Goal: Task Accomplishment & Management: Use online tool/utility

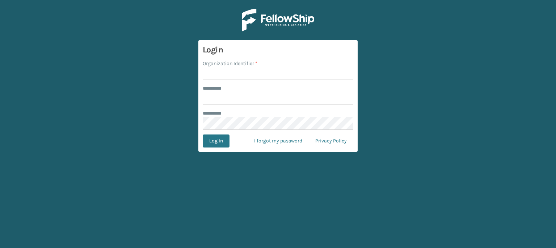
click at [224, 74] on input "Organization Identifier *" at bounding box center [278, 73] width 150 height 13
type input "fellowship - east"
click at [213, 94] on input "******** *" at bounding box center [278, 98] width 150 height 13
type input "****"
click at [203, 135] on button "Log In" at bounding box center [216, 141] width 27 height 13
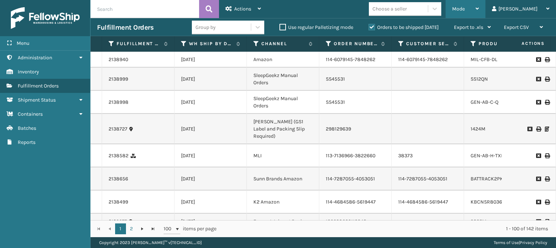
click at [464, 6] on span "Mode" at bounding box center [458, 9] width 13 height 6
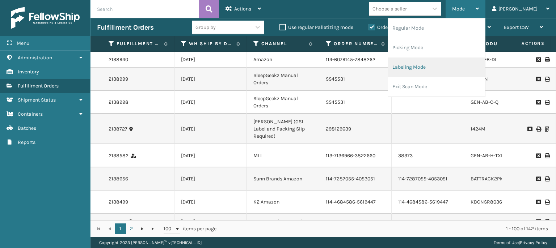
click at [441, 68] on li "Labeling Mode" at bounding box center [436, 68] width 97 height 20
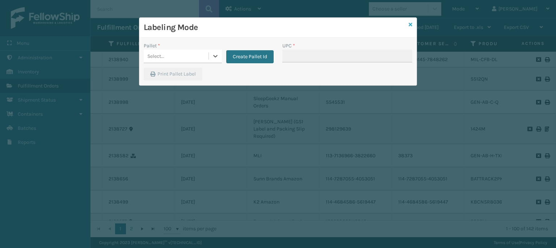
click at [412, 25] on icon at bounding box center [410, 24] width 4 height 5
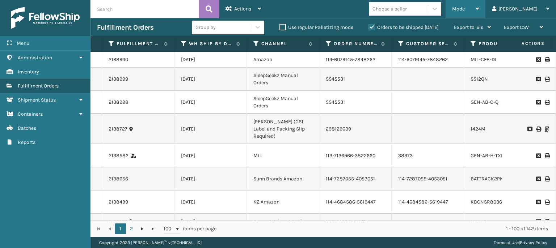
click at [479, 13] on div "Mode Regular Mode Picking Mode Labeling Mode Exit Scan Mode" at bounding box center [465, 9] width 40 height 18
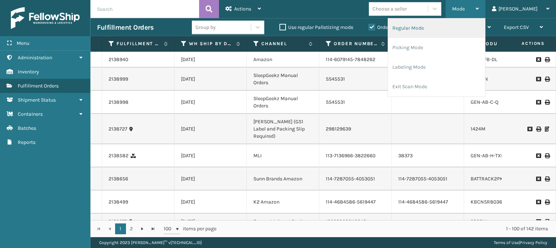
click at [435, 33] on li "Regular Mode" at bounding box center [436, 28] width 97 height 20
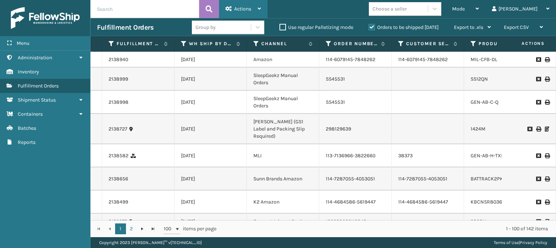
click at [239, 7] on span "Actions" at bounding box center [242, 9] width 17 height 6
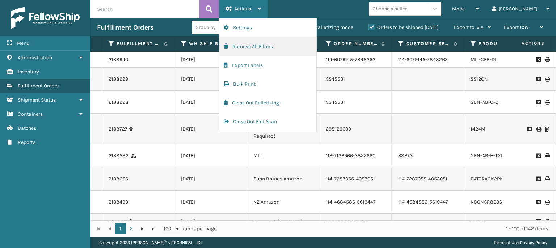
click at [230, 50] on button "Remove All Filters" at bounding box center [267, 46] width 97 height 19
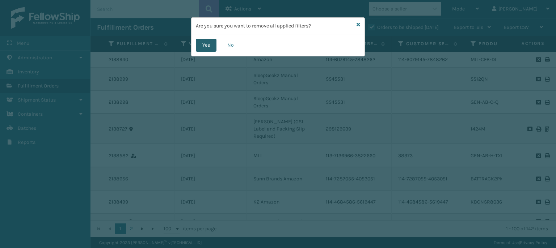
click at [201, 43] on button "Yes" at bounding box center [206, 45] width 21 height 13
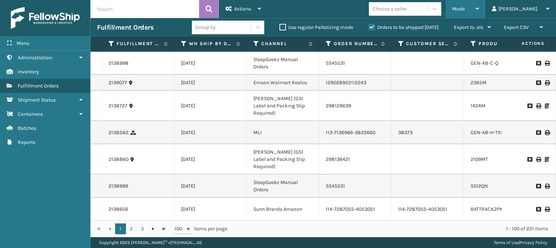
click at [464, 10] on span "Mode" at bounding box center [458, 9] width 13 height 6
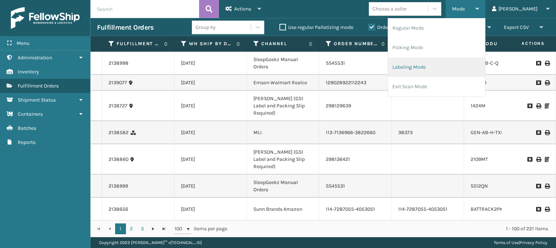
drag, startPoint x: 427, startPoint y: 67, endPoint x: 427, endPoint y: 70, distance: 3.6
click at [427, 70] on li "Labeling Mode" at bounding box center [436, 68] width 97 height 20
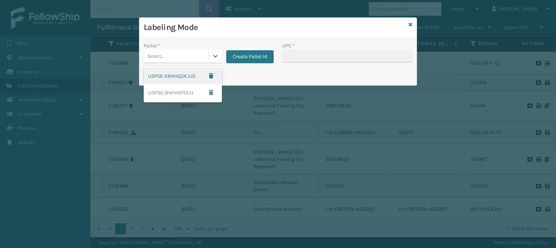
click at [191, 54] on div "Select..." at bounding box center [176, 56] width 65 height 12
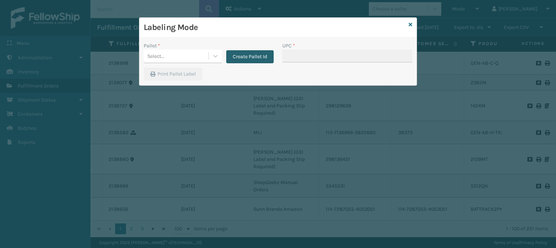
click at [255, 55] on button "Create Pallet Id" at bounding box center [249, 56] width 47 height 13
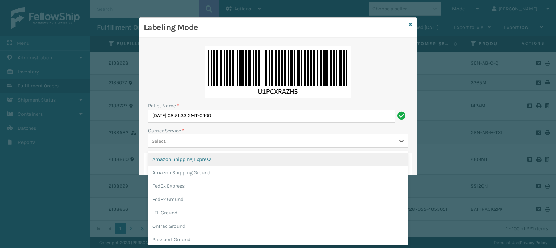
click at [164, 139] on div "Select..." at bounding box center [160, 141] width 17 height 8
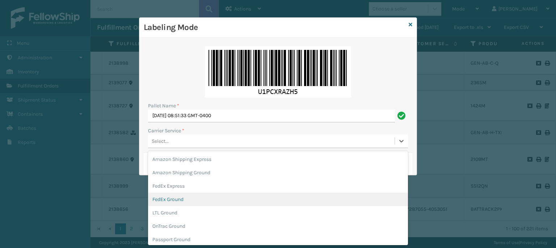
drag, startPoint x: 172, startPoint y: 201, endPoint x: 177, endPoint y: 196, distance: 6.6
click at [175, 198] on div "FedEx Ground" at bounding box center [278, 199] width 260 height 13
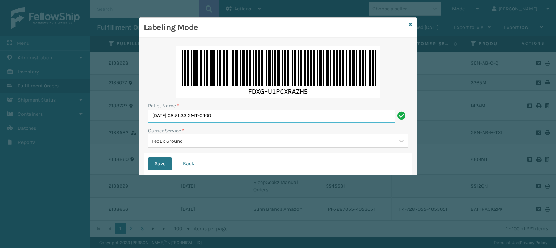
drag, startPoint x: 244, startPoint y: 116, endPoint x: 101, endPoint y: 127, distance: 144.0
click at [106, 127] on div "Labeling Mode Pallet Name * [DATE] 08:51:33 GMT-0400 Carrier Service * FedEx Gr…" at bounding box center [278, 124] width 556 height 248
type input "T568031"
click at [148, 157] on button "Save" at bounding box center [160, 163] width 24 height 13
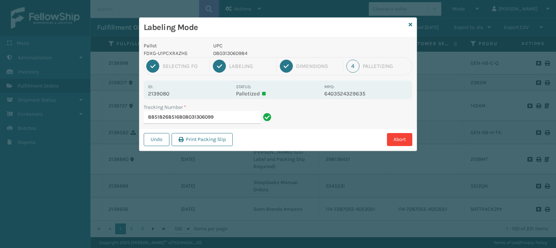
type input "885182685168080313060991"
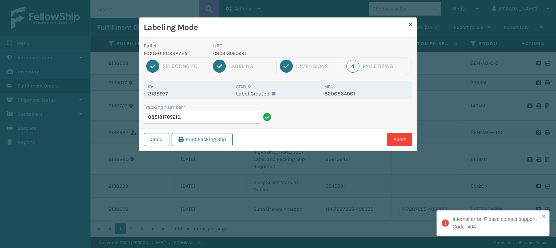
type input "885181709210"
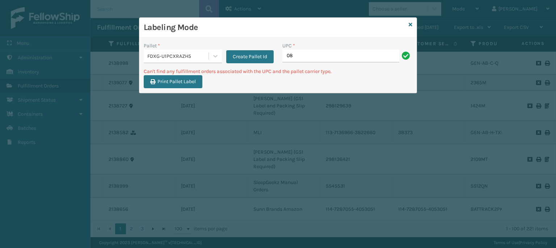
type input "0"
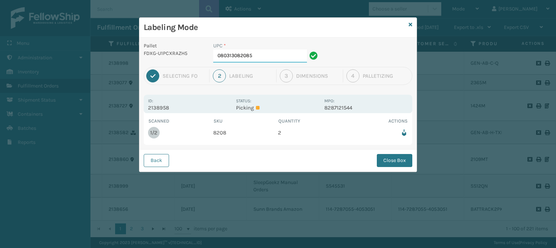
click at [264, 54] on input "080313082085" at bounding box center [260, 56] width 94 height 13
drag, startPoint x: 394, startPoint y: 161, endPoint x: 386, endPoint y: 159, distance: 7.5
click at [392, 160] on button "Close Box" at bounding box center [394, 160] width 35 height 13
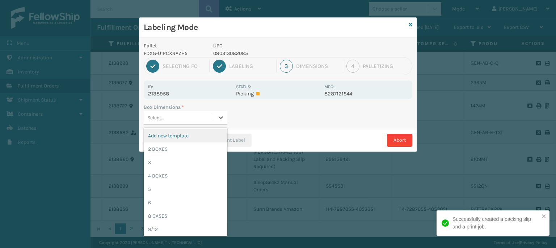
click at [187, 116] on div "Select..." at bounding box center [179, 118] width 70 height 12
click at [174, 150] on div "2 BOXES" at bounding box center [186, 149] width 84 height 13
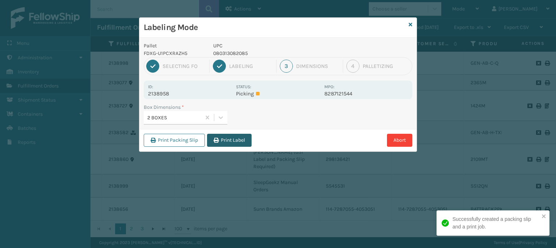
click at [230, 139] on button "Print Label" at bounding box center [229, 140] width 44 height 13
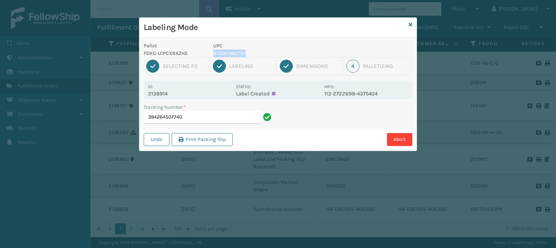
drag, startPoint x: 248, startPoint y: 52, endPoint x: 212, endPoint y: 52, distance: 36.2
click at [212, 52] on div "UPC 810081962797" at bounding box center [266, 49] width 115 height 15
copy p "810081962797"
click at [203, 118] on input "394264507740" at bounding box center [202, 117] width 117 height 13
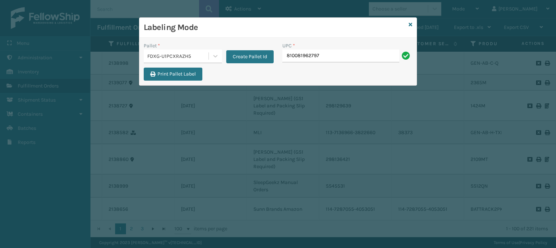
type input "810081962797"
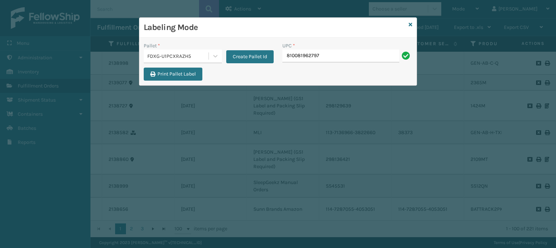
type input "810081962797"
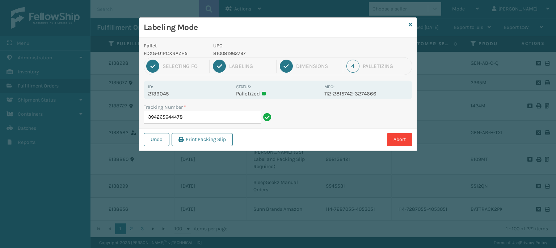
type input "394265644478810081962797"
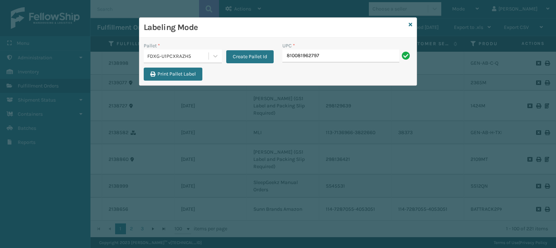
type input "810081962797"
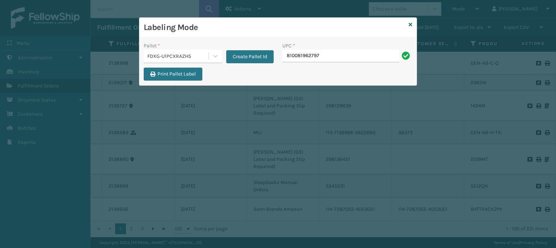
type input "810081962797"
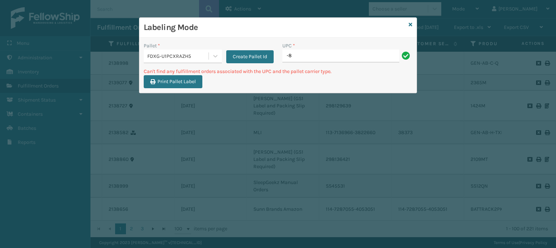
type input "-"
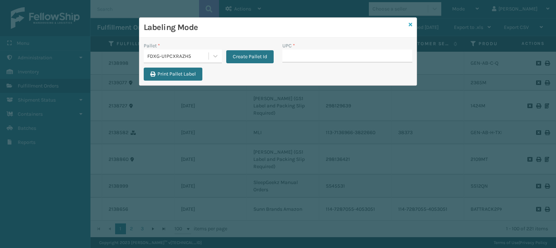
click at [410, 24] on icon at bounding box center [410, 24] width 4 height 5
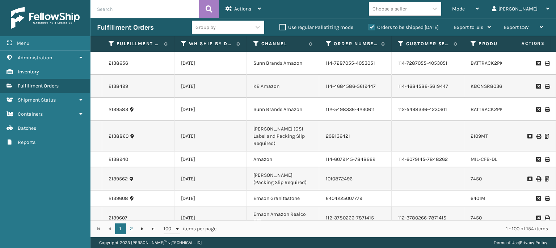
click at [121, 12] on input "text" at bounding box center [144, 9] width 109 height 18
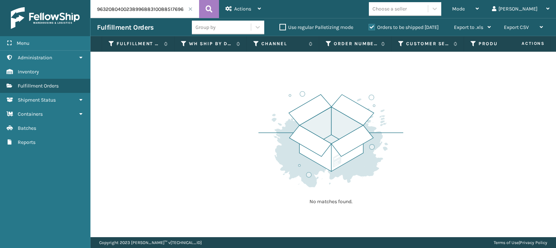
drag, startPoint x: 149, startPoint y: 9, endPoint x: 82, endPoint y: 13, distance: 67.0
click at [82, 0] on div "Menu Administration Inventory Fulfillment Orders Shipment Status Containers Bat…" at bounding box center [278, 0] width 556 height 0
type input "885176968308"
click at [369, 28] on label "Orders to be shipped [DATE]" at bounding box center [403, 27] width 70 height 6
click at [369, 28] on input "Orders to be shipped [DATE]" at bounding box center [368, 25] width 0 height 5
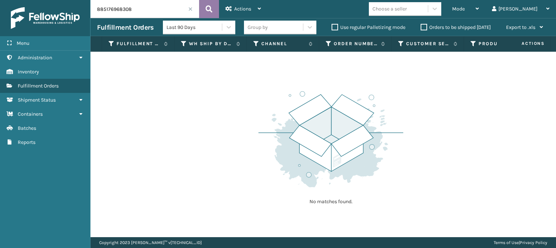
click at [210, 5] on icon at bounding box center [208, 9] width 7 height 11
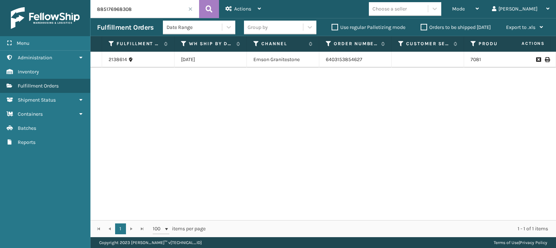
click at [421, 26] on label "Orders to be shipped [DATE]" at bounding box center [455, 27] width 70 height 6
click at [421, 26] on input "Orders to be shipped [DATE]" at bounding box center [420, 25] width 0 height 5
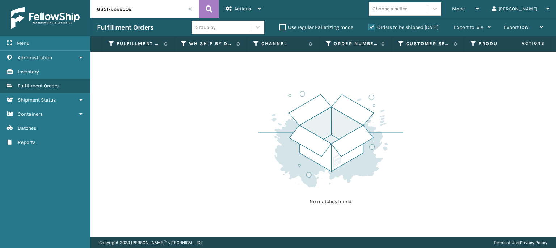
click at [189, 12] on input "885176968308" at bounding box center [144, 9] width 109 height 18
click at [190, 8] on span at bounding box center [190, 9] width 4 height 4
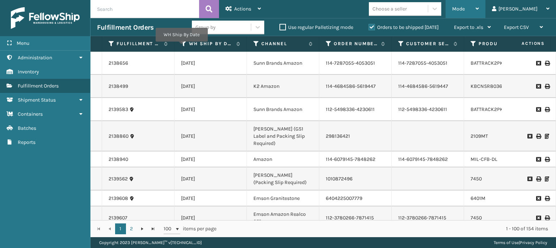
click at [478, 9] on div "Mode" at bounding box center [465, 9] width 27 height 18
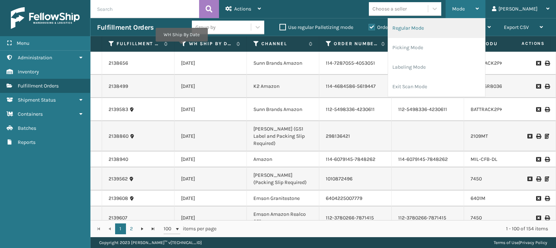
click at [449, 30] on li "Regular Mode" at bounding box center [436, 28] width 97 height 20
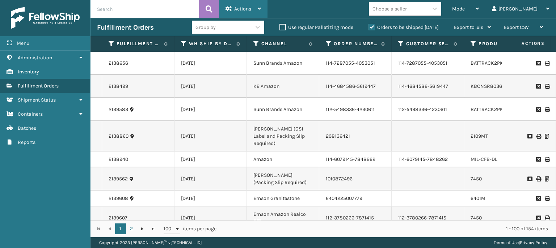
click at [231, 12] on div "Actions" at bounding box center [242, 9] width 35 height 18
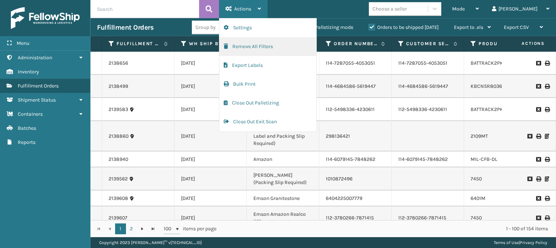
click at [230, 47] on button "Remove All Filters" at bounding box center [267, 46] width 97 height 19
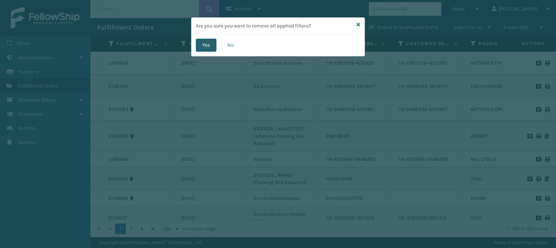
click at [201, 45] on button "Yes" at bounding box center [206, 45] width 21 height 13
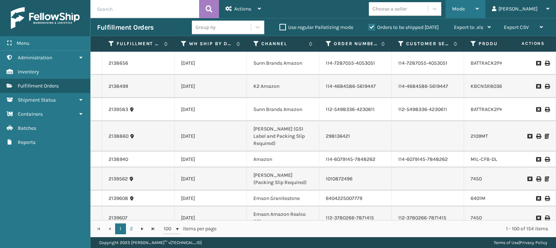
drag, startPoint x: 498, startPoint y: 5, endPoint x: 477, endPoint y: 37, distance: 37.4
click at [478, 5] on div "Mode" at bounding box center [465, 9] width 27 height 18
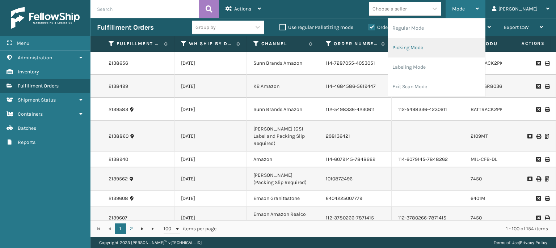
click at [434, 50] on li "Picking Mode" at bounding box center [436, 48] width 97 height 20
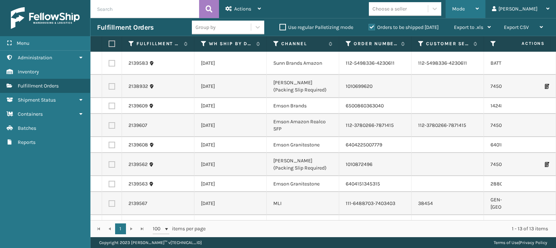
drag, startPoint x: 482, startPoint y: 5, endPoint x: 472, endPoint y: 18, distance: 16.5
click at [478, 6] on div "Mode" at bounding box center [465, 9] width 27 height 18
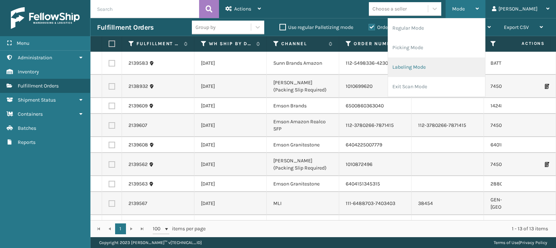
click at [444, 67] on li "Labeling Mode" at bounding box center [436, 68] width 97 height 20
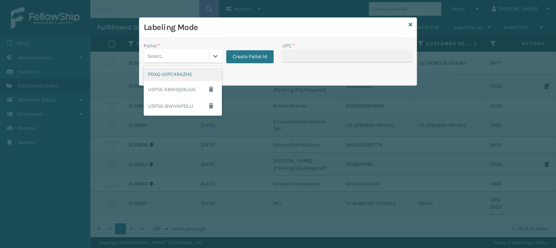
click at [183, 62] on div "Select..." at bounding box center [183, 57] width 78 height 14
click at [186, 77] on div "FDXG-U1PCXRAZH5" at bounding box center [183, 74] width 78 height 13
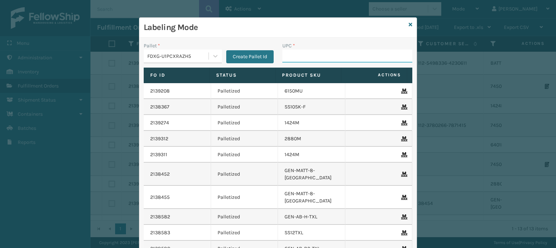
click at [293, 60] on input "UPC *" at bounding box center [347, 56] width 130 height 13
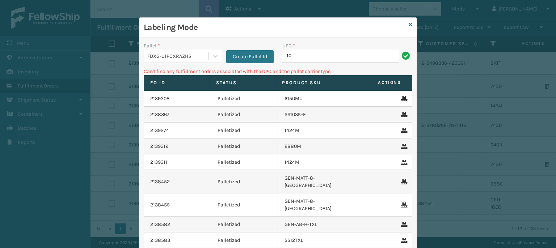
type input "1"
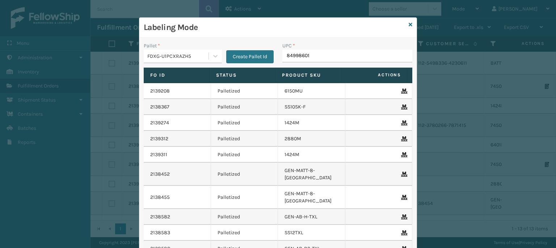
type input "849986014"
type input "8499860339"
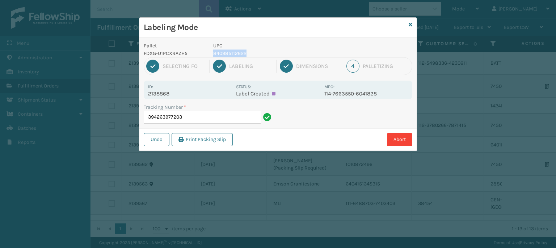
drag, startPoint x: 258, startPoint y: 54, endPoint x: 209, endPoint y: 53, distance: 48.1
click at [209, 53] on div "UPC 840985112622" at bounding box center [266, 49] width 115 height 15
copy p "840985112622"
click at [217, 115] on input "394263977203" at bounding box center [202, 117] width 117 height 13
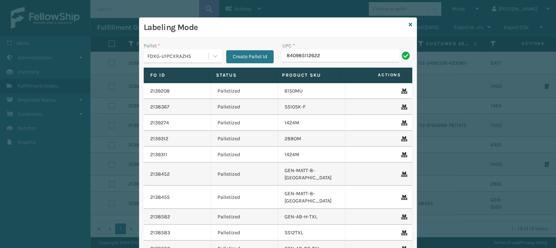
type input "840985112622"
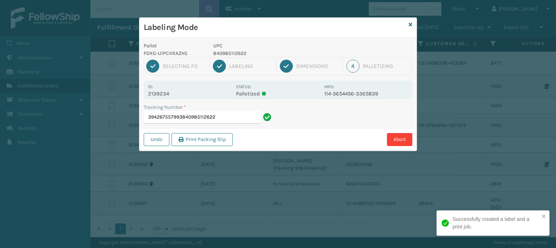
type input "394267557993840985112622"
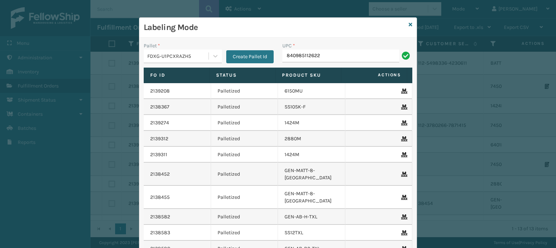
type input "840985112622"
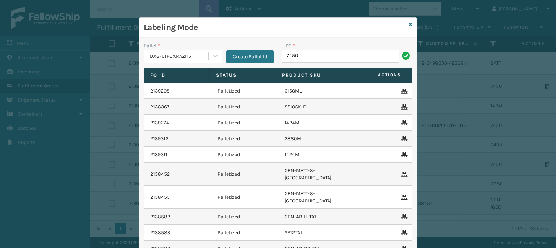
type input "7450"
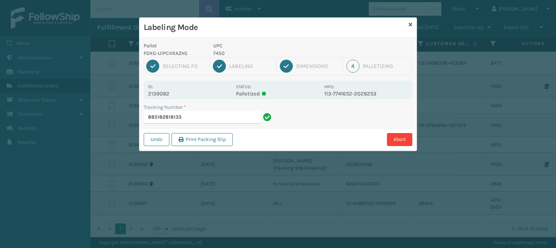
type input "8851828181337"
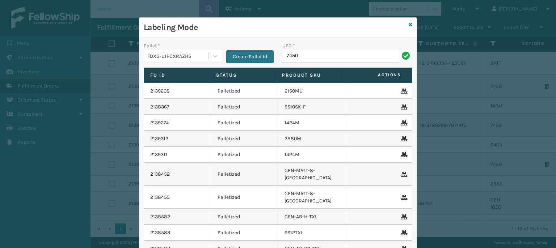
type input "7450"
click at [409, 21] on div "Labeling Mode" at bounding box center [277, 28] width 277 height 20
click at [408, 24] on icon at bounding box center [410, 24] width 4 height 5
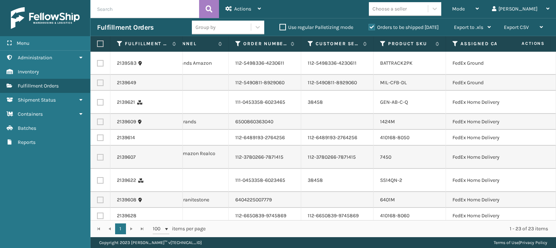
scroll to position [0, 127]
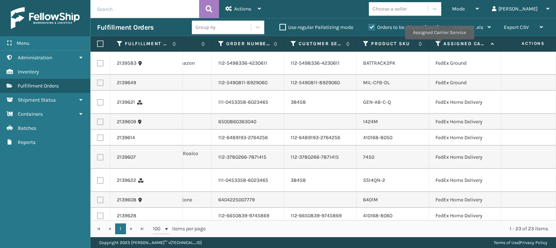
click at [439, 44] on icon at bounding box center [438, 44] width 6 height 7
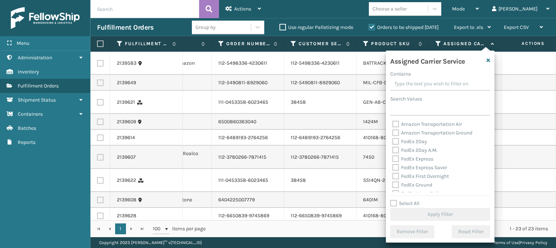
click at [409, 153] on div "FedEx 2Day A.M." at bounding box center [439, 150] width 95 height 9
click at [395, 144] on label "FedEx 2Day" at bounding box center [409, 142] width 35 height 6
click at [392, 142] on input "FedEx 2Day" at bounding box center [392, 139] width 0 height 5
checkbox input "true"
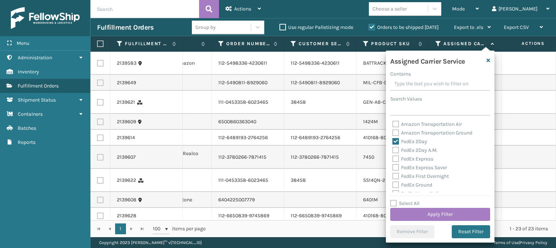
click at [395, 149] on label "FedEx 2Day A.M." at bounding box center [414, 150] width 45 height 6
click at [392, 149] on input "FedEx 2Day A.M." at bounding box center [392, 148] width 0 height 5
checkbox input "true"
click at [394, 156] on div "Amazon Transportation Air Amazon Transportation Ground FedEx 2Day FedEx 2Day A.…" at bounding box center [440, 156] width 100 height 72
click at [394, 162] on div "FedEx Express" at bounding box center [439, 159] width 95 height 9
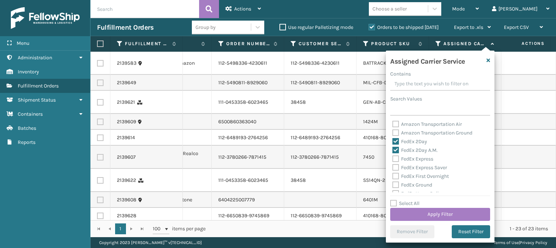
click at [395, 158] on label "FedEx Express" at bounding box center [412, 159] width 41 height 6
click at [392, 158] on input "FedEx Express" at bounding box center [392, 157] width 0 height 5
checkbox input "true"
click at [397, 167] on label "FedEx Express Saver" at bounding box center [419, 168] width 55 height 6
click at [392, 167] on input "FedEx Express Saver" at bounding box center [392, 165] width 0 height 5
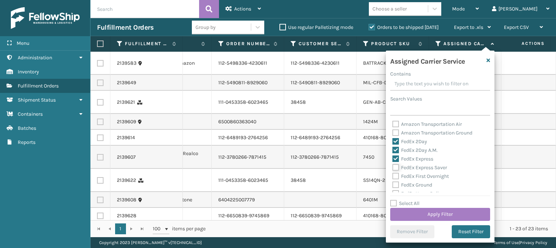
checkbox input "true"
click at [395, 178] on label "FedEx First Overnight" at bounding box center [420, 176] width 56 height 6
click at [392, 177] on input "FedEx First Overnight" at bounding box center [392, 174] width 0 height 5
checkbox input "true"
click at [396, 186] on label "FedEx Ground" at bounding box center [412, 185] width 40 height 6
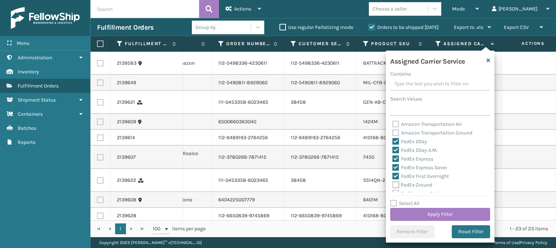
click at [392, 186] on input "FedEx Ground" at bounding box center [392, 183] width 0 height 5
checkbox input "true"
click at [398, 161] on div "FedEx Home Delivery" at bounding box center [439, 157] width 95 height 9
click at [394, 156] on label "FedEx Home Delivery" at bounding box center [420, 157] width 56 height 6
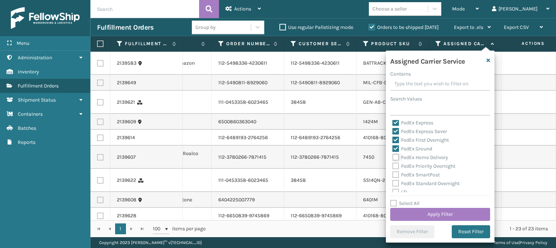
click at [392, 156] on input "FedEx Home Delivery" at bounding box center [392, 155] width 0 height 5
checkbox input "true"
click at [394, 166] on label "FedEx Priority Overnight" at bounding box center [423, 166] width 63 height 6
click at [392, 166] on input "FedEx Priority Overnight" at bounding box center [392, 164] width 0 height 5
checkbox input "true"
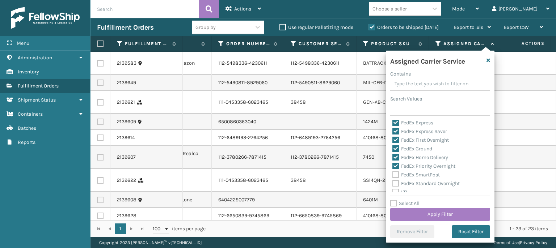
click at [395, 176] on label "FedEx SmartPost" at bounding box center [415, 175] width 47 height 6
click at [392, 175] on input "FedEx SmartPost" at bounding box center [392, 173] width 0 height 5
checkbox input "true"
click at [396, 180] on label "FedEx Standard Overnight" at bounding box center [425, 183] width 67 height 6
click at [392, 180] on input "FedEx Standard Overnight" at bounding box center [392, 181] width 0 height 5
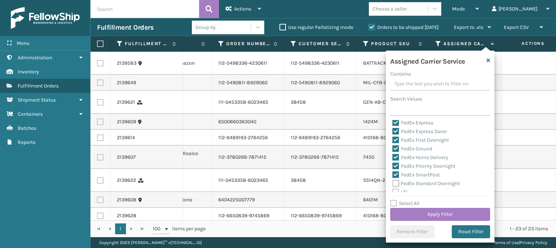
checkbox input "true"
click at [403, 214] on button "Apply Filter" at bounding box center [440, 214] width 100 height 13
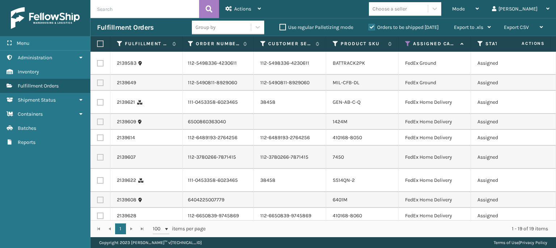
scroll to position [0, 233]
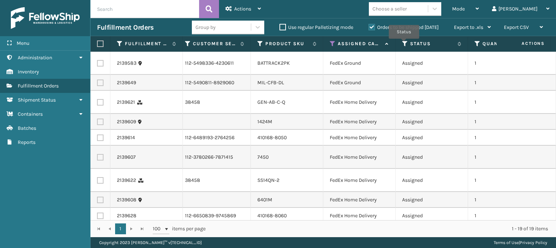
drag, startPoint x: 404, startPoint y: 44, endPoint x: 398, endPoint y: 50, distance: 8.2
click at [403, 43] on icon at bounding box center [405, 44] width 6 height 7
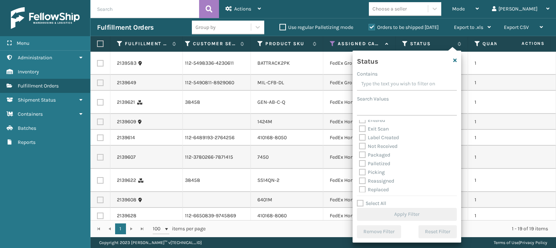
scroll to position [41, 0]
click at [362, 154] on label "Picking" at bounding box center [372, 153] width 26 height 6
click at [359, 154] on input "Picking" at bounding box center [359, 151] width 0 height 5
checkbox input "true"
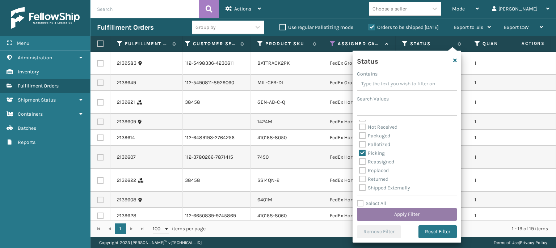
click at [392, 216] on button "Apply Filter" at bounding box center [407, 214] width 100 height 13
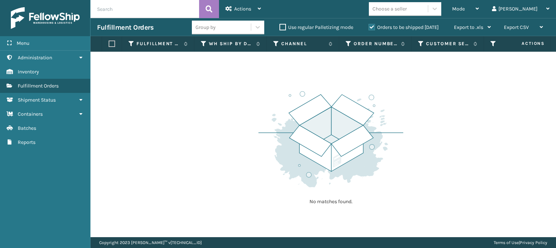
click at [188, 8] on input "text" at bounding box center [144, 9] width 109 height 18
click at [229, 8] on icon at bounding box center [228, 8] width 7 height 5
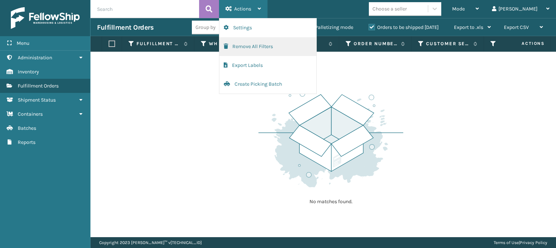
click at [231, 46] on button "Remove All Filters" at bounding box center [267, 46] width 97 height 19
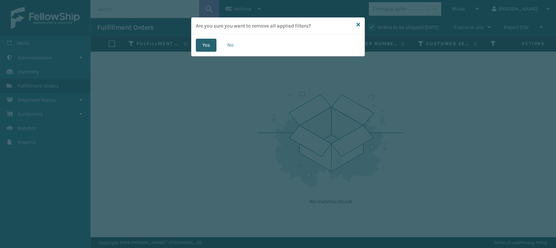
click at [202, 45] on button "Yes" at bounding box center [206, 45] width 21 height 13
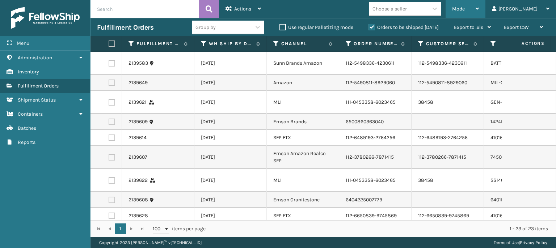
drag, startPoint x: 497, startPoint y: 11, endPoint x: 491, endPoint y: 13, distance: 6.5
click at [478, 12] on div "Mode" at bounding box center [465, 9] width 27 height 18
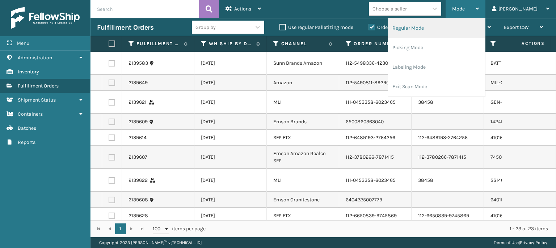
click at [430, 27] on li "Regular Mode" at bounding box center [436, 28] width 97 height 20
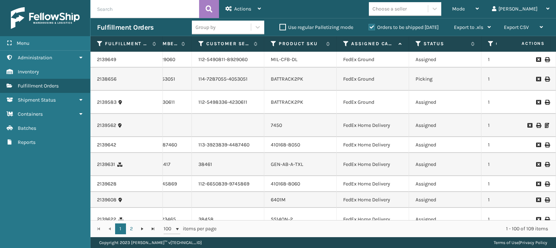
scroll to position [0, 208]
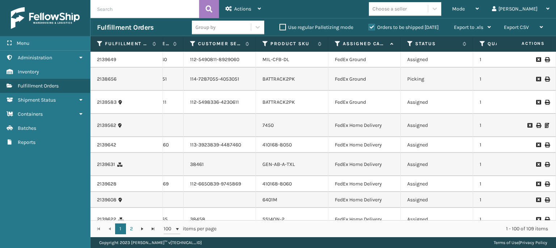
click at [337, 46] on icon at bounding box center [338, 44] width 6 height 7
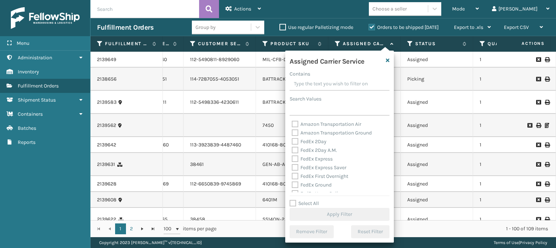
click at [315, 150] on label "FedEx 2Day A.M." at bounding box center [314, 150] width 45 height 6
click at [292, 150] on input "FedEx 2Day A.M." at bounding box center [292, 148] width 0 height 5
checkbox input "true"
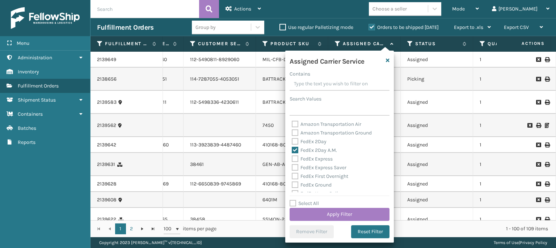
click at [296, 141] on label "FedEx 2Day" at bounding box center [309, 142] width 35 height 6
click at [292, 141] on input "FedEx 2Day" at bounding box center [292, 139] width 0 height 5
checkbox input "true"
click at [294, 168] on label "FedEx Express Saver" at bounding box center [319, 168] width 55 height 6
click at [292, 168] on input "FedEx Express Saver" at bounding box center [292, 165] width 0 height 5
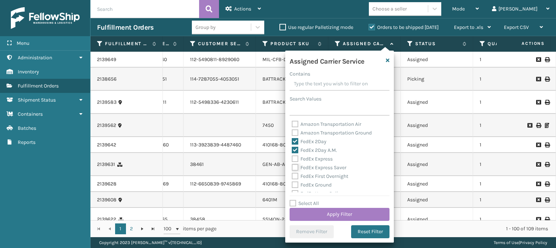
checkbox input "true"
click at [294, 161] on label "FedEx Express" at bounding box center [312, 159] width 41 height 6
click at [292, 159] on input "FedEx Express" at bounding box center [292, 157] width 0 height 5
checkbox input "true"
drag, startPoint x: 289, startPoint y: 186, endPoint x: 295, endPoint y: 179, distance: 8.7
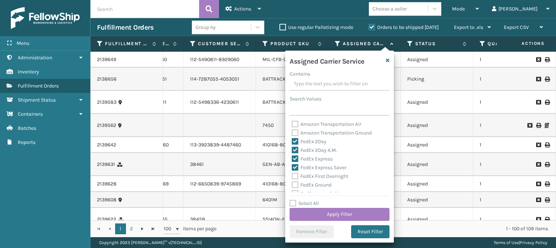
click at [290, 185] on div "Assigned Carrier Service Contains Search Values Amazon Transportation Air Amazo…" at bounding box center [339, 147] width 109 height 192
click at [295, 179] on label "FedEx First Overnight" at bounding box center [320, 176] width 56 height 6
click at [292, 177] on input "FedEx First Overnight" at bounding box center [292, 174] width 0 height 5
checkbox input "true"
click at [294, 184] on label "FedEx Ground" at bounding box center [312, 185] width 40 height 6
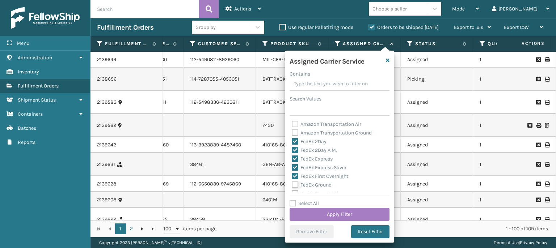
click at [292, 184] on input "FedEx Ground" at bounding box center [292, 183] width 0 height 5
checkbox input "true"
click at [294, 178] on label "FedEx SmartPost" at bounding box center [315, 175] width 47 height 6
click at [292, 175] on input "FedEx SmartPost" at bounding box center [292, 173] width 0 height 5
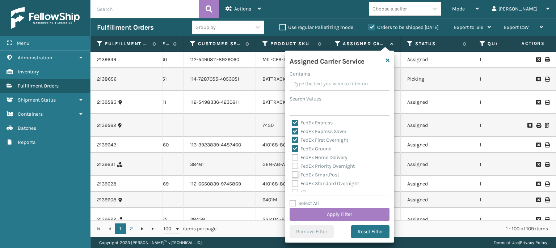
checkbox input "true"
drag, startPoint x: 294, startPoint y: 170, endPoint x: 294, endPoint y: 159, distance: 10.9
click at [294, 170] on div "FedEx Priority Overnight" at bounding box center [339, 166] width 95 height 9
click at [294, 158] on label "FedEx Home Delivery" at bounding box center [320, 157] width 56 height 6
click at [292, 158] on input "FedEx Home Delivery" at bounding box center [292, 155] width 0 height 5
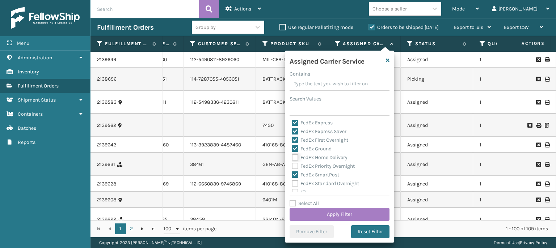
checkbox input "true"
click at [295, 164] on label "FedEx Priority Overnight" at bounding box center [323, 166] width 63 height 6
click at [292, 164] on input "FedEx Priority Overnight" at bounding box center [292, 164] width 0 height 5
checkbox input "true"
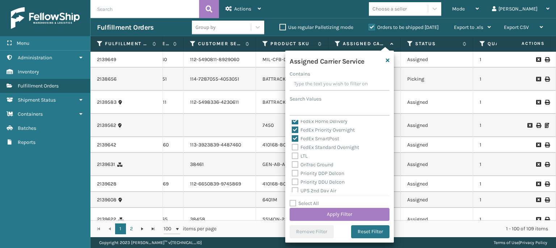
click at [294, 148] on label "FedEx Standard Overnight" at bounding box center [325, 147] width 67 height 6
click at [292, 148] on input "FedEx Standard Overnight" at bounding box center [292, 145] width 0 height 5
checkbox input "true"
click at [317, 214] on button "Apply Filter" at bounding box center [339, 214] width 100 height 13
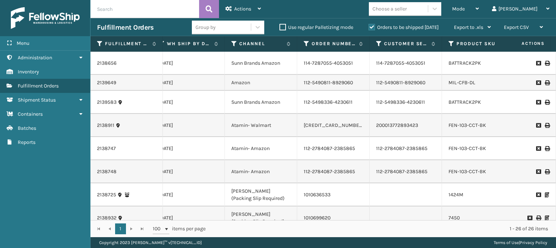
scroll to position [0, 0]
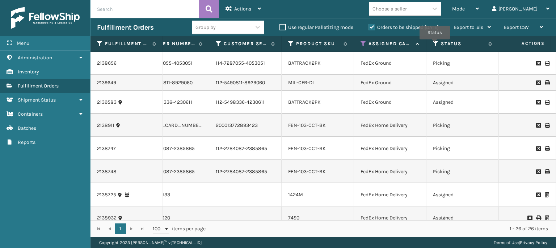
drag, startPoint x: 434, startPoint y: 44, endPoint x: 431, endPoint y: 47, distance: 4.6
click at [434, 45] on icon at bounding box center [436, 44] width 6 height 7
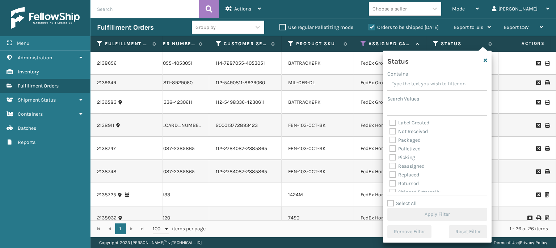
click at [394, 157] on label "Picking" at bounding box center [402, 157] width 26 height 6
click at [390, 157] on input "Picking" at bounding box center [389, 155] width 0 height 5
checkbox input "true"
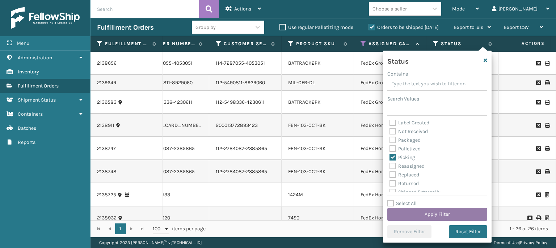
click at [412, 212] on button "Apply Filter" at bounding box center [437, 214] width 100 height 13
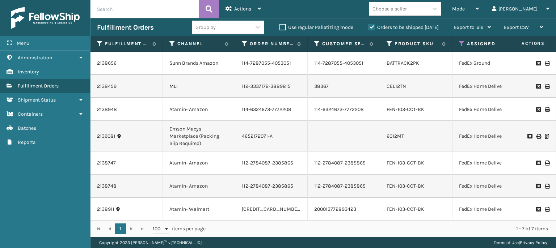
drag, startPoint x: 414, startPoint y: 64, endPoint x: 390, endPoint y: 74, distance: 26.7
click at [409, 69] on td "BATTRACK2PK" at bounding box center [416, 63] width 72 height 23
click at [327, 60] on td "114-7287055-4053051" at bounding box center [343, 63] width 72 height 23
click at [123, 64] on div "2138656" at bounding box center [126, 63] width 59 height 7
click at [396, 64] on link "BATTRACK2PK" at bounding box center [402, 63] width 33 height 6
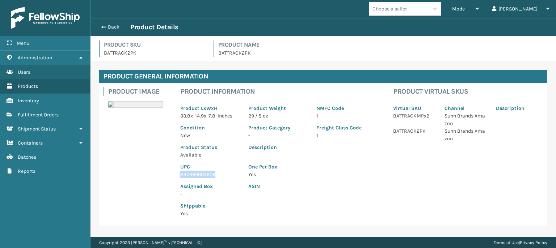
drag, startPoint x: 221, startPoint y: 175, endPoint x: 162, endPoint y: 178, distance: 59.4
click at [162, 178] on div "Product Image Product Information Product LxWxH 33.8 x 14.9 x 7.8 Inches Produc…" at bounding box center [323, 154] width 448 height 143
copy p "840369603609"
click at [109, 27] on button "Back" at bounding box center [113, 27] width 33 height 7
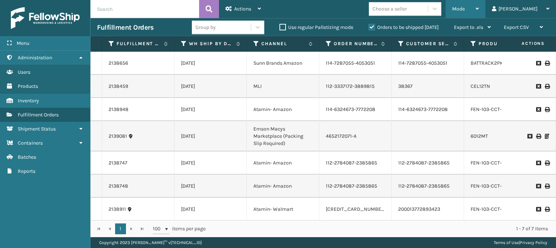
drag, startPoint x: 498, startPoint y: 3, endPoint x: 488, endPoint y: 17, distance: 17.6
click at [478, 5] on div "Mode" at bounding box center [465, 9] width 27 height 18
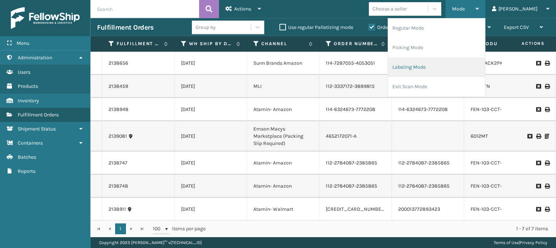
click at [434, 70] on li "Labeling Mode" at bounding box center [436, 68] width 97 height 20
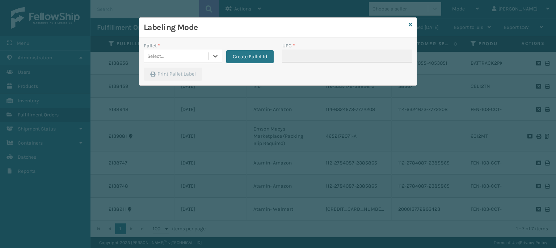
click at [182, 61] on div "Select..." at bounding box center [176, 56] width 65 height 12
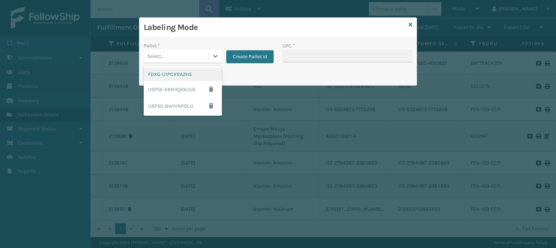
click at [182, 79] on div "FDXG-U1PCXRAZH5" at bounding box center [183, 74] width 78 height 13
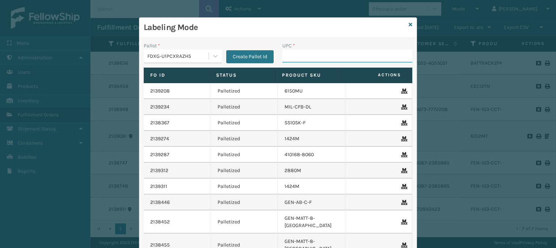
click at [285, 56] on input "UPC *" at bounding box center [347, 56] width 130 height 13
paste input "840369603609"
type input "840369603609"
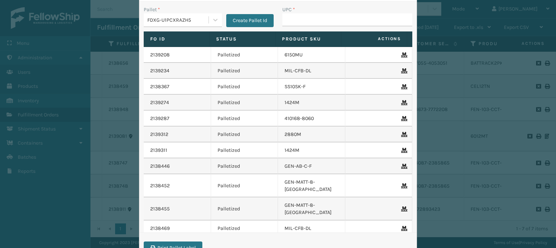
drag, startPoint x: 420, startPoint y: 152, endPoint x: 439, endPoint y: 128, distance: 30.9
click at [425, 145] on div "Labeling Mode Pallet * FDXG-U1PCXRAZH5 Create Pallet Id UPC * Fo Id Status Prod…" at bounding box center [278, 124] width 556 height 248
drag, startPoint x: 435, startPoint y: 92, endPoint x: 428, endPoint y: 53, distance: 39.4
click at [435, 89] on div "Labeling Mode Pallet * FDXG-U1PCXRAZH5 Create Pallet Id UPC * Fo Id Status Prod…" at bounding box center [278, 124] width 556 height 248
drag, startPoint x: 434, startPoint y: 67, endPoint x: 429, endPoint y: 55, distance: 12.3
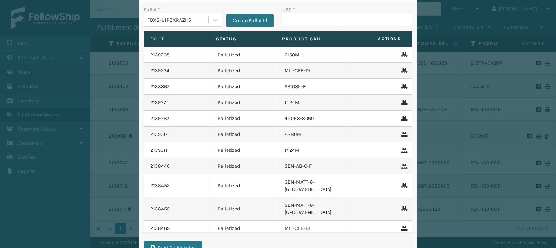
click at [433, 64] on div "Labeling Mode Pallet * FDXG-U1PCXRAZH5 Create Pallet Id UPC * Fo Id Status Prod…" at bounding box center [278, 124] width 556 height 248
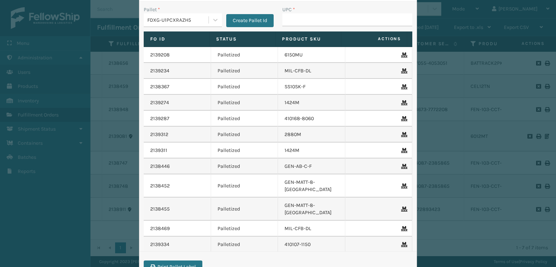
drag, startPoint x: 505, startPoint y: 141, endPoint x: 494, endPoint y: 141, distance: 11.2
click at [501, 141] on div "Labeling Mode Pallet * FDXG-U1PCXRAZH5 Create Pallet Id UPC * Fo Id Status Prod…" at bounding box center [278, 133] width 556 height 267
click at [104, 43] on div "Labeling Mode Pallet * FDXG-U1PCXRAZH5 Create Pallet Id UPC * Fo Id Status Prod…" at bounding box center [278, 133] width 556 height 267
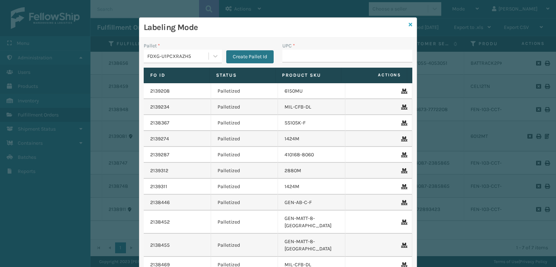
click at [408, 24] on icon at bounding box center [410, 24] width 4 height 5
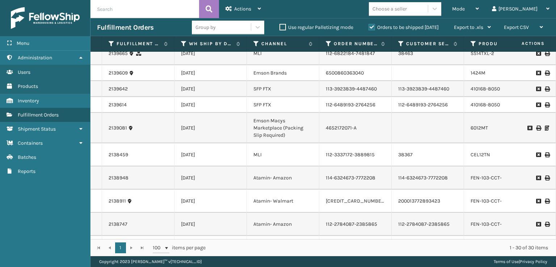
scroll to position [398, 0]
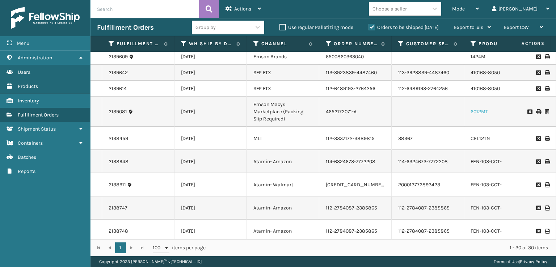
click at [480, 115] on link "6012MT" at bounding box center [478, 112] width 17 height 6
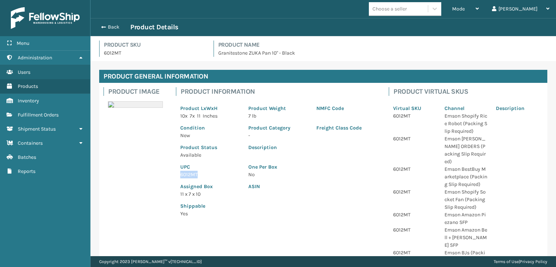
drag, startPoint x: 199, startPoint y: 174, endPoint x: 169, endPoint y: 171, distance: 30.1
copy p "6012MT"
click at [103, 25] on span "button" at bounding box center [102, 27] width 4 height 5
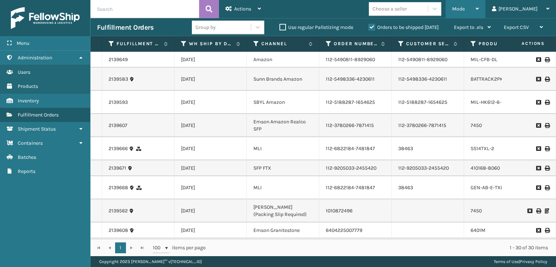
click at [464, 8] on span "Mode" at bounding box center [458, 9] width 13 height 6
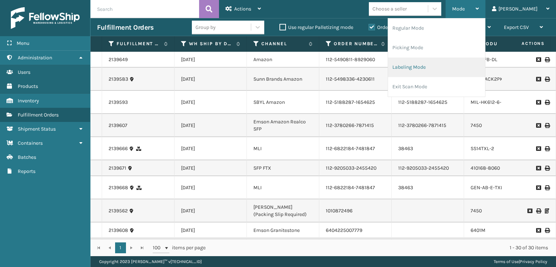
click at [447, 72] on li "Labeling Mode" at bounding box center [436, 68] width 97 height 20
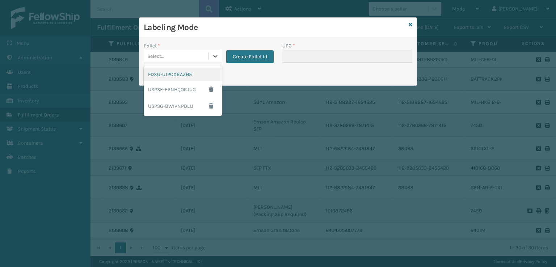
click at [187, 52] on div "Select..." at bounding box center [176, 56] width 65 height 12
click at [179, 76] on div "FDXG-U1PCXRAZH5" at bounding box center [183, 74] width 78 height 13
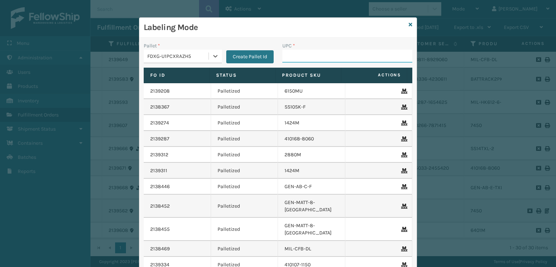
click at [324, 55] on input "UPC *" at bounding box center [347, 56] width 130 height 13
paste input "6012MT"
type input "6012MT"
click at [409, 25] on icon at bounding box center [410, 24] width 4 height 5
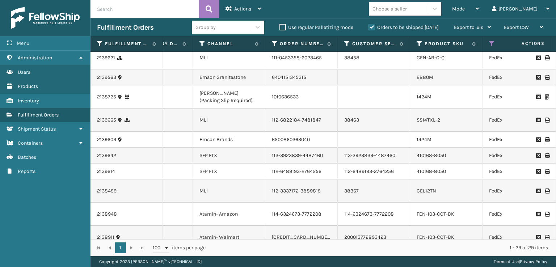
scroll to position [326, 54]
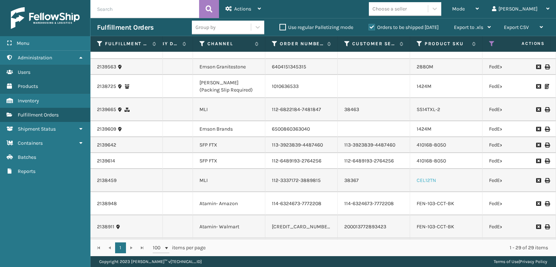
click at [429, 183] on link "CEL12TN" at bounding box center [426, 180] width 20 height 6
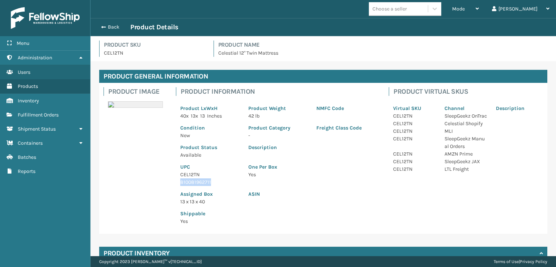
drag, startPoint x: 222, startPoint y: 182, endPoint x: 178, endPoint y: 184, distance: 44.2
click at [178, 184] on div "UPC CEL12TN 810081962711" at bounding box center [210, 172] width 68 height 27
copy p "810081962711"
click at [101, 27] on span "button" at bounding box center [102, 27] width 4 height 5
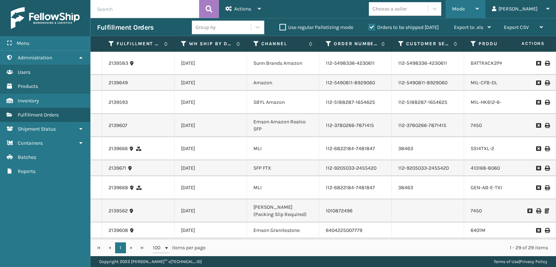
click at [478, 5] on div "Mode" at bounding box center [465, 9] width 27 height 18
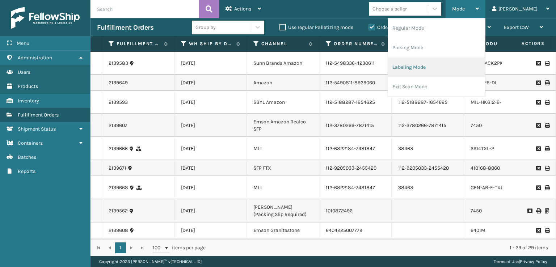
click at [430, 68] on li "Labeling Mode" at bounding box center [436, 68] width 97 height 20
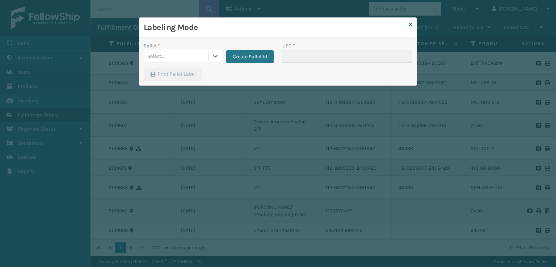
click at [197, 58] on div "Select..." at bounding box center [176, 56] width 65 height 12
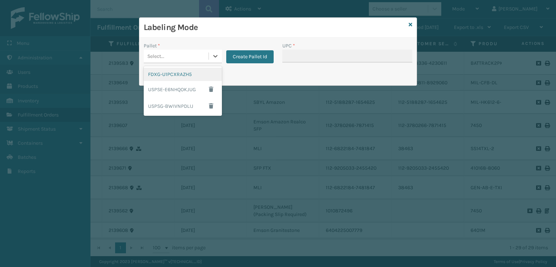
drag, startPoint x: 174, startPoint y: 76, endPoint x: 238, endPoint y: 65, distance: 65.2
click at [174, 76] on div "FDXG-U1PCXRAZH5" at bounding box center [183, 74] width 78 height 13
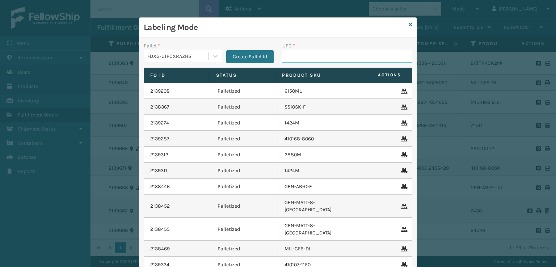
click at [288, 59] on input "UPC *" at bounding box center [347, 56] width 130 height 13
paste input "810081962711"
type input "810081962711"
click at [408, 26] on icon at bounding box center [410, 24] width 4 height 5
